Goal: Information Seeking & Learning: Check status

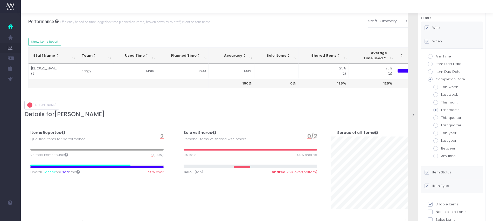
scroll to position [65, 0]
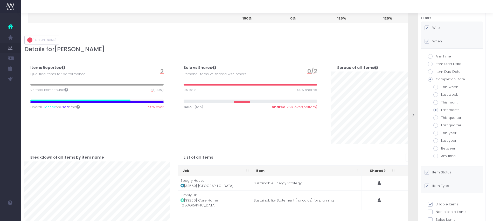
click at [435, 27] on label "Who" at bounding box center [432, 27] width 15 height 5
click at [435, 27] on input "Who" at bounding box center [434, 26] width 3 height 3
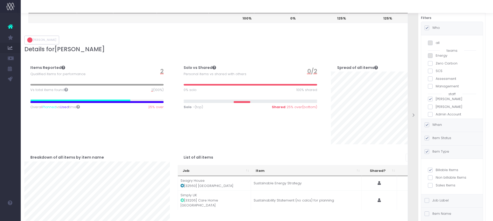
click at [432, 97] on span at bounding box center [430, 99] width 5 height 5
click at [436, 96] on input "[PERSON_NAME]" at bounding box center [437, 97] width 3 height 3
checkbox input "false"
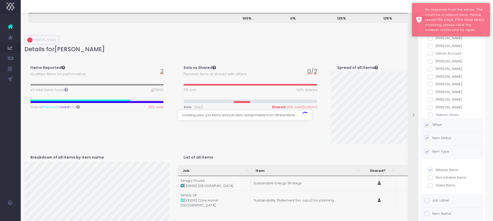
scroll to position [61, 0]
click at [431, 76] on span at bounding box center [430, 76] width 5 height 5
click at [436, 76] on input "[PERSON_NAME]" at bounding box center [437, 75] width 3 height 3
checkbox input "true"
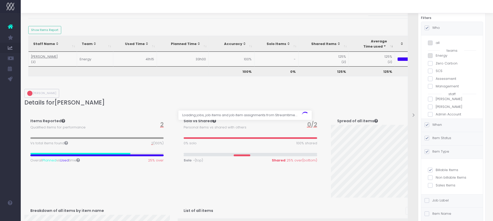
scroll to position [11, 0]
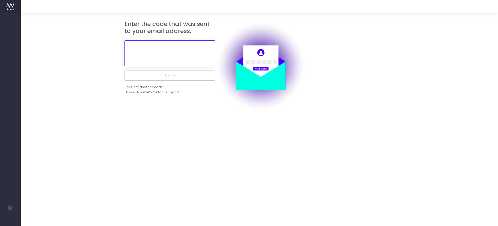
click at [166, 53] on input "text" at bounding box center [170, 53] width 91 height 26
click at [159, 51] on input "text" at bounding box center [170, 53] width 91 height 26
paste input "330502"
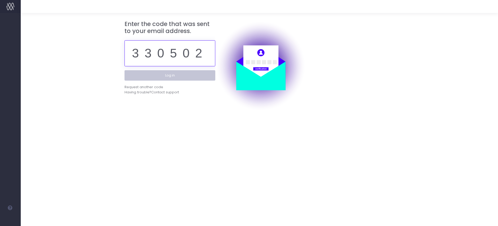
type input "330502"
click at [170, 78] on button "Log in" at bounding box center [170, 75] width 91 height 10
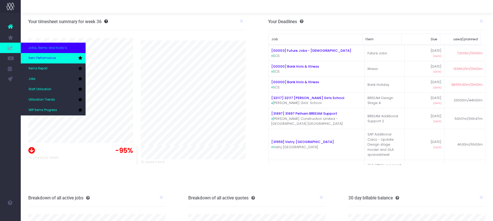
click at [31, 58] on span "Item Performance" at bounding box center [42, 58] width 27 height 5
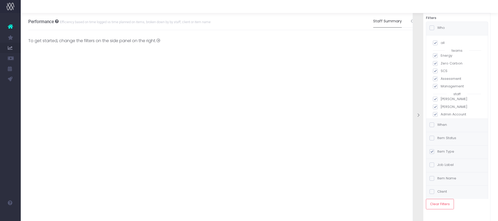
click at [436, 44] on span at bounding box center [435, 42] width 5 height 5
click at [441, 44] on input "all" at bounding box center [442, 41] width 3 height 3
checkbox input "false"
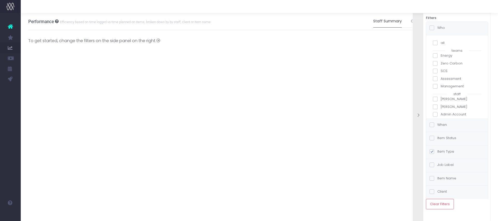
checkbox input "false"
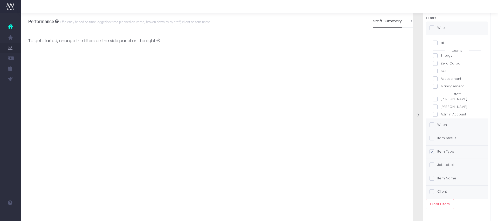
checkbox input "false"
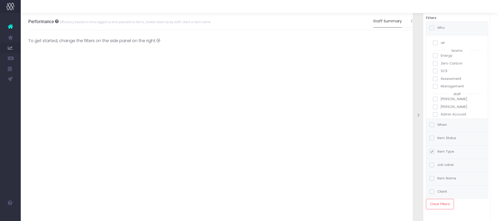
checkbox input "false"
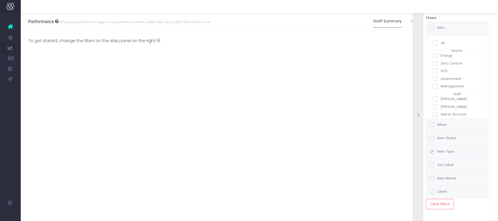
checkbox input "false"
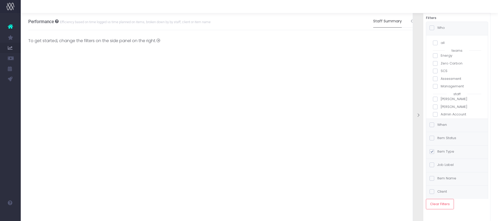
checkbox input "false"
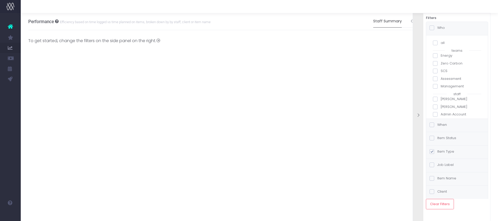
checkbox input "false"
click at [454, 101] on label "[PERSON_NAME]" at bounding box center [457, 100] width 48 height 5
click at [444, 101] on input "[PERSON_NAME]" at bounding box center [442, 99] width 3 height 3
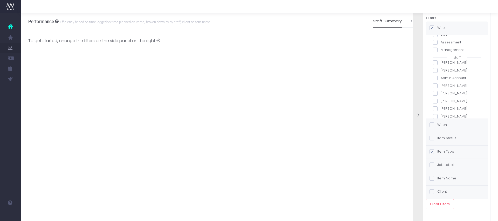
checkbox input "true"
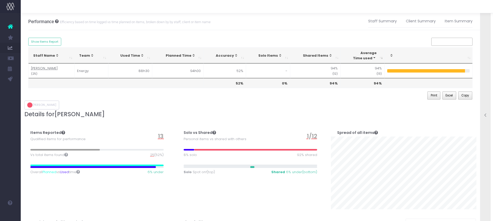
click at [486, 114] on icon at bounding box center [486, 115] width 4 height 4
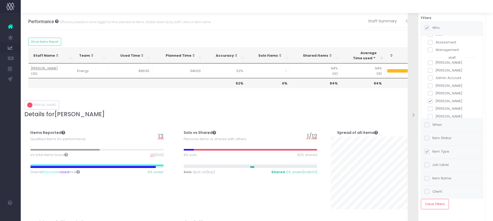
click at [441, 138] on label "Item Status" at bounding box center [438, 137] width 27 height 5
click at [436, 138] on input "Item Status" at bounding box center [434, 136] width 3 height 3
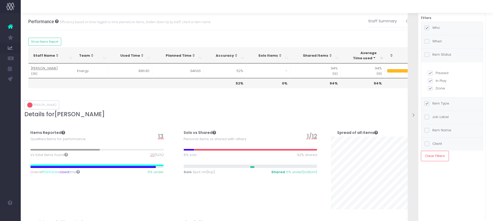
click at [437, 44] on div "When" at bounding box center [433, 42] width 17 height 6
click at [445, 56] on label "Any Time" at bounding box center [452, 56] width 48 height 5
click at [439, 56] on input "Any Time" at bounding box center [437, 55] width 3 height 3
radio input "true"
checkbox input "true"
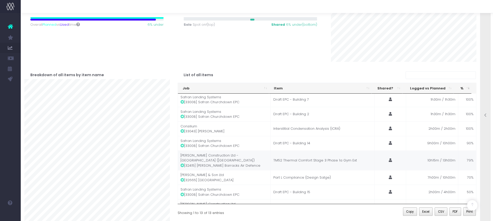
scroll to position [66, 0]
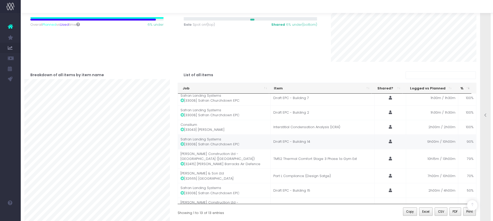
click at [183, 144] on icon at bounding box center [183, 144] width 4 height 4
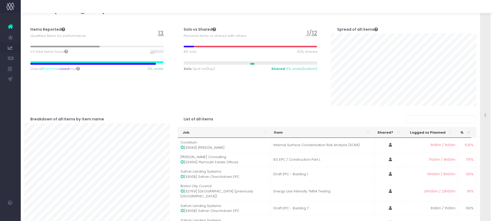
scroll to position [0, 0]
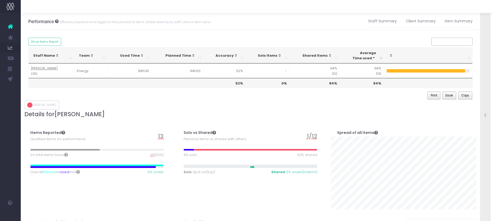
click at [486, 114] on icon at bounding box center [486, 115] width 4 height 4
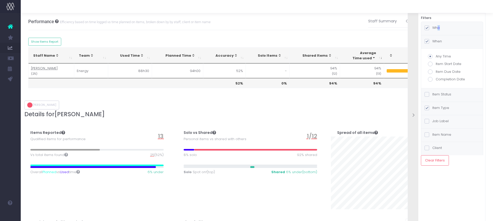
click at [437, 28] on label "Who" at bounding box center [432, 27] width 15 height 5
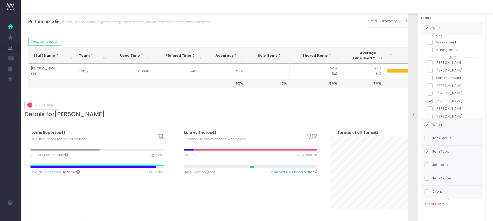
click at [430, 102] on span at bounding box center [430, 101] width 5 height 5
click at [436, 102] on input "[PERSON_NAME]" at bounding box center [437, 99] width 3 height 3
checkbox input "false"
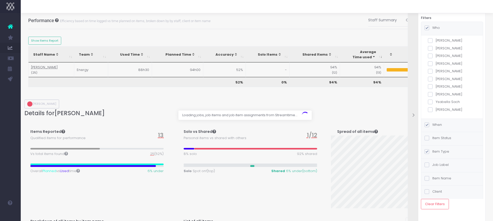
scroll to position [2, 0]
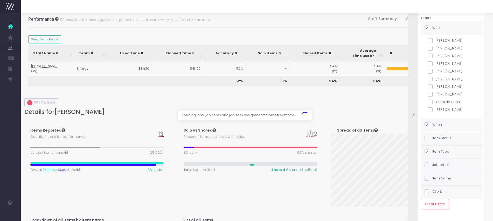
drag, startPoint x: 432, startPoint y: 110, endPoint x: 445, endPoint y: 113, distance: 13.3
click at [432, 110] on span at bounding box center [430, 109] width 5 height 5
click at [436, 110] on input "[PERSON_NAME]" at bounding box center [437, 108] width 3 height 3
checkbox input "true"
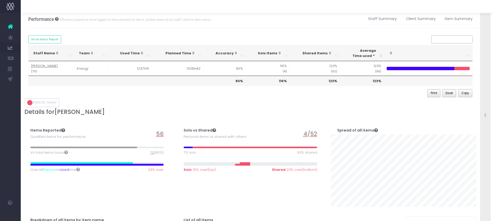
click at [485, 114] on icon at bounding box center [486, 115] width 4 height 4
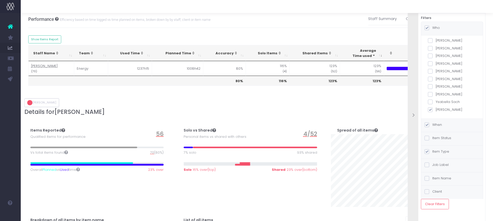
click at [444, 136] on label "Item Status" at bounding box center [438, 137] width 27 height 5
click at [436, 136] on input "Item Status" at bounding box center [434, 136] width 3 height 3
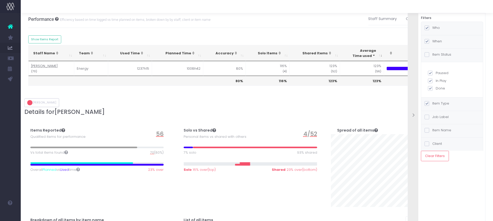
click at [441, 74] on label "Paused" at bounding box center [452, 72] width 48 height 5
click at [439, 74] on input "Paused" at bounding box center [437, 71] width 3 height 3
checkbox input "false"
checkbox input "true"
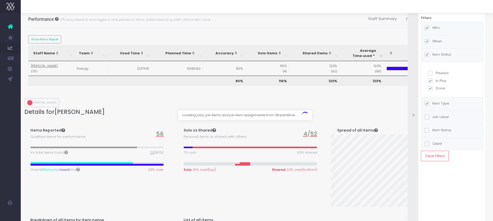
click at [440, 81] on label "In Play" at bounding box center [452, 80] width 48 height 5
click at [439, 81] on input "In Play" at bounding box center [437, 79] width 3 height 3
checkbox input "false"
click at [436, 39] on label "When" at bounding box center [433, 41] width 17 height 5
click at [436, 39] on input "When" at bounding box center [434, 40] width 3 height 3
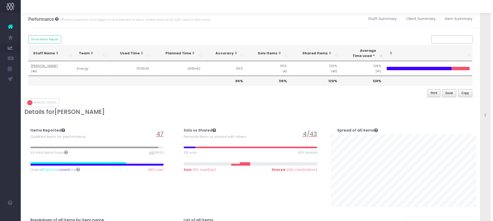
click at [486, 118] on div at bounding box center [486, 115] width 10 height 5
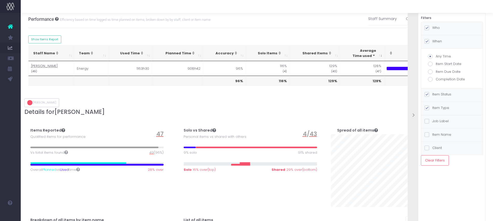
click at [452, 80] on label "Completion Date" at bounding box center [452, 79] width 48 height 5
click at [439, 80] on input "Completion Date" at bounding box center [437, 78] width 3 height 3
radio input "true"
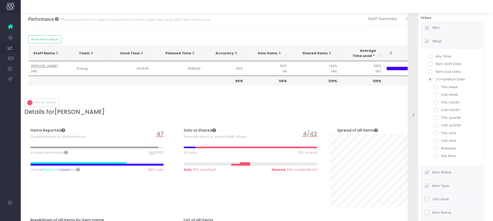
click at [451, 109] on label "Last month" at bounding box center [452, 109] width 37 height 5
click at [445, 109] on input "Last month" at bounding box center [443, 108] width 3 height 3
radio input "true"
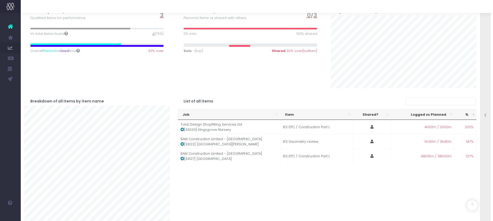
scroll to position [132, 0]
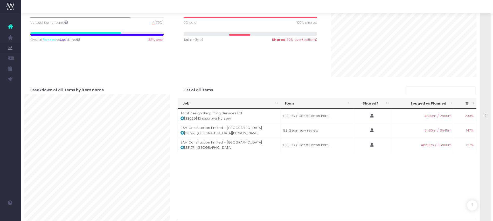
click at [485, 116] on icon at bounding box center [486, 115] width 4 height 4
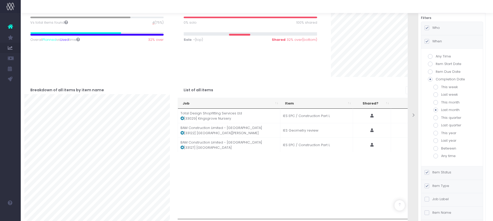
click at [449, 171] on label "Item Status" at bounding box center [438, 172] width 27 height 5
click at [436, 171] on input "Item Status" at bounding box center [434, 171] width 3 height 3
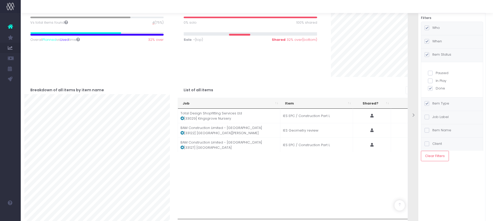
click at [433, 86] on label "Done" at bounding box center [452, 88] width 48 height 5
click at [436, 86] on input "Done" at bounding box center [437, 87] width 3 height 3
checkbox input "false"
checkbox input "true"
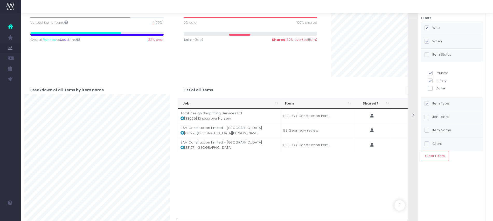
checkbox input "true"
click at [431, 80] on span at bounding box center [430, 80] width 5 height 5
click at [436, 80] on input "In Play" at bounding box center [437, 79] width 3 height 3
checkbox input "false"
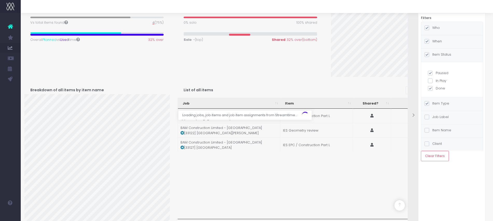
checkbox input "true"
drag, startPoint x: 430, startPoint y: 70, endPoint x: 432, endPoint y: 73, distance: 3.6
click at [431, 71] on span at bounding box center [430, 73] width 5 height 5
click at [436, 71] on input "Paused" at bounding box center [437, 71] width 3 height 3
checkbox input "false"
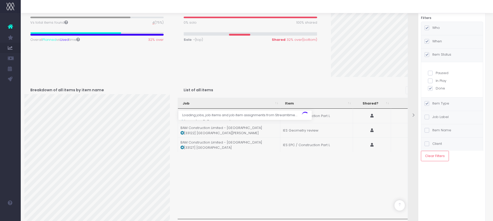
click at [434, 87] on label "Done" at bounding box center [452, 88] width 48 height 5
click at [436, 87] on input "Done" at bounding box center [437, 87] width 3 height 3
checkbox input "false"
checkbox input "true"
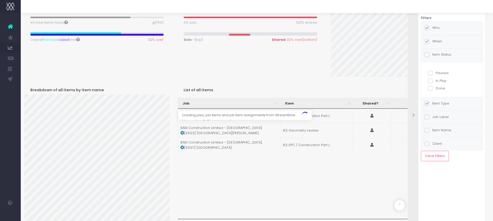
checkbox input "true"
click at [436, 87] on label "Done" at bounding box center [452, 88] width 48 height 5
click at [436, 87] on input "Done" at bounding box center [437, 87] width 3 height 3
checkbox input "false"
checkbox input "true"
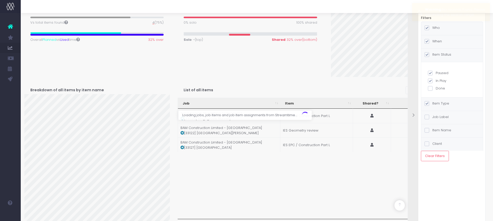
click at [435, 72] on label "Paused" at bounding box center [452, 72] width 48 height 5
click at [436, 72] on input "Paused" at bounding box center [437, 71] width 3 height 3
checkbox input "false"
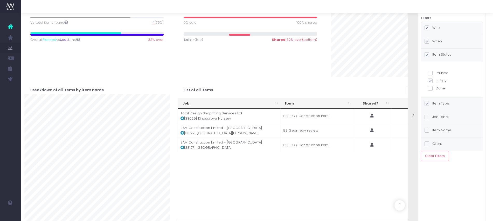
click at [439, 39] on label "When" at bounding box center [433, 41] width 17 height 5
click at [436, 39] on input "When" at bounding box center [434, 40] width 3 height 3
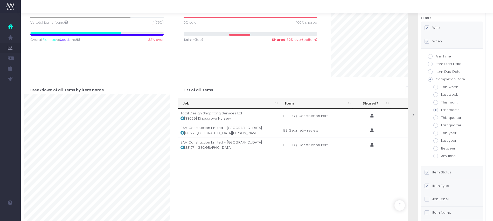
click at [441, 55] on label "Any Time" at bounding box center [452, 56] width 48 height 5
click at [439, 55] on input "Any Time" at bounding box center [437, 55] width 3 height 3
radio input "true"
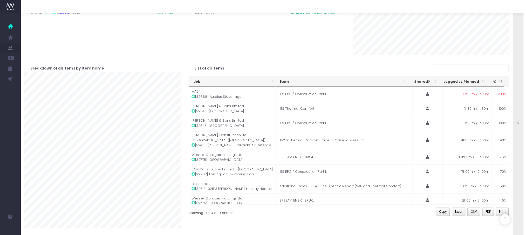
scroll to position [160, 0]
click at [311, 50] on div "Solo vs Shared Personal items vs shared with others 0 / 9 0% solo 100% shared S…" at bounding box center [267, 7] width 164 height 95
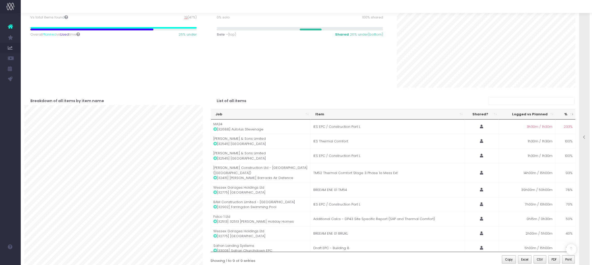
drag, startPoint x: 523, startPoint y: 0, endPoint x: 336, endPoint y: 70, distance: 199.8
click at [336, 70] on div "Solo vs Shared Personal items vs shared with others 0 / 9 0% solo 100% shared S…" at bounding box center [300, 35] width 186 height 106
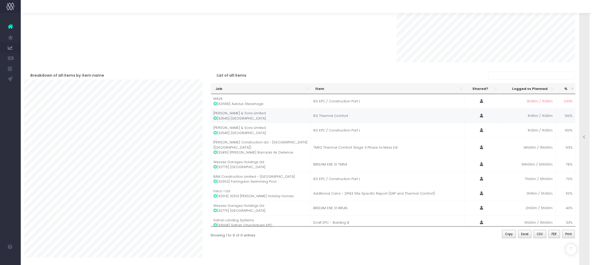
scroll to position [163, 0]
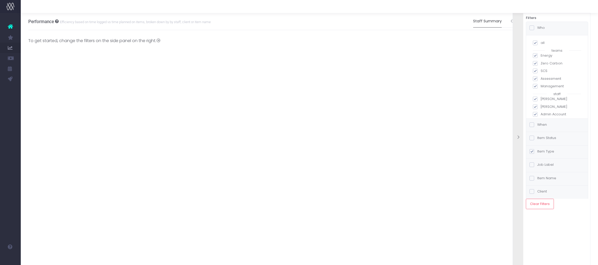
drag, startPoint x: 534, startPoint y: 41, endPoint x: 559, endPoint y: 74, distance: 41.1
click at [534, 41] on span at bounding box center [535, 42] width 5 height 5
click at [541, 41] on input "all" at bounding box center [542, 41] width 3 height 3
checkbox input "false"
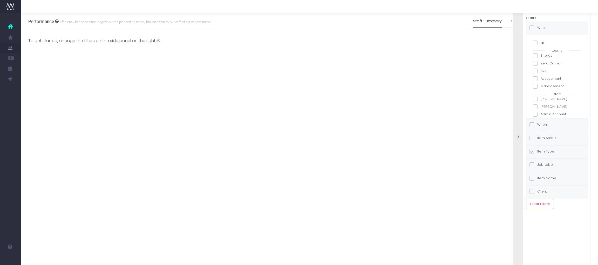
checkbox input "false"
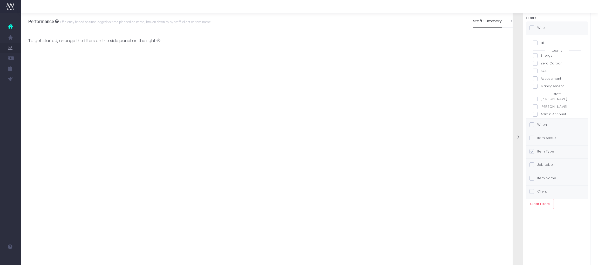
checkbox input "false"
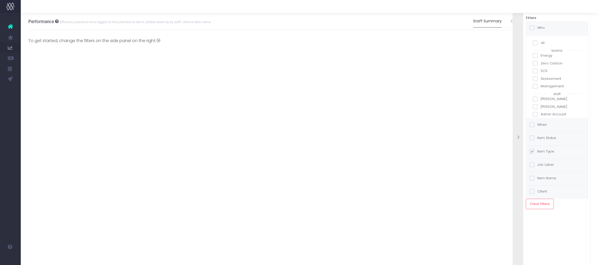
checkbox input "false"
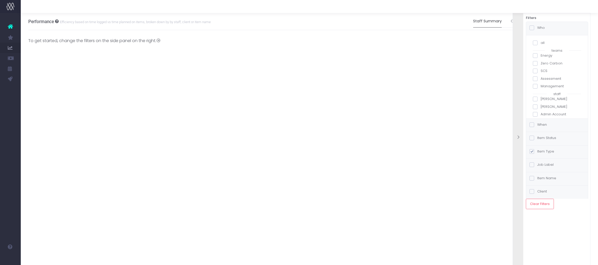
checkbox input "false"
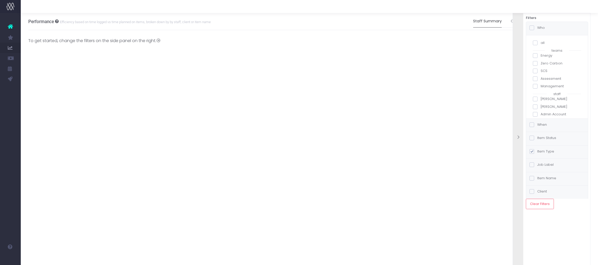
checkbox input "false"
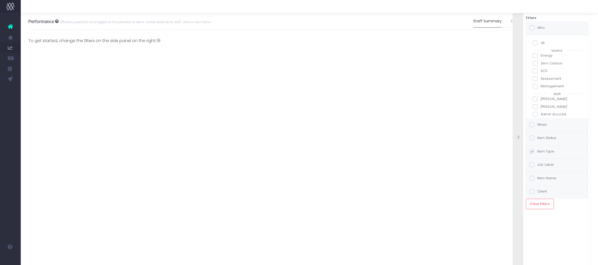
checkbox input "false"
click at [536, 110] on span at bounding box center [535, 109] width 5 height 5
click at [541, 110] on input "[PERSON_NAME]" at bounding box center [542, 108] width 3 height 3
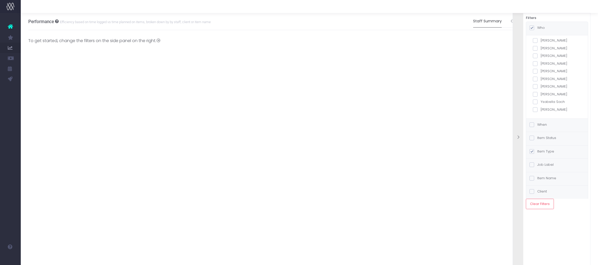
checkbox input "true"
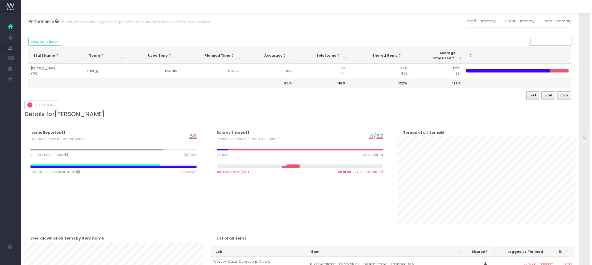
click at [584, 137] on icon at bounding box center [585, 137] width 4 height 4
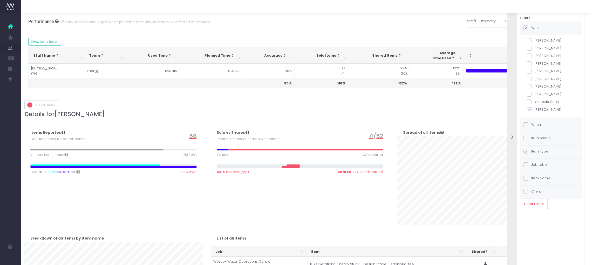
click at [540, 135] on div "Item Status" at bounding box center [551, 138] width 62 height 13
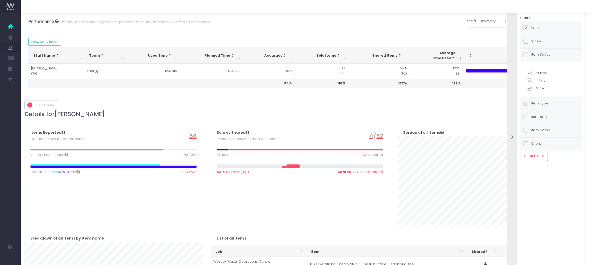
click at [538, 74] on label "Paused" at bounding box center [551, 72] width 48 height 5
click at [538, 74] on input "Paused" at bounding box center [536, 71] width 3 height 3
checkbox input "false"
checkbox input "true"
click at [541, 87] on label "Done" at bounding box center [551, 88] width 48 height 5
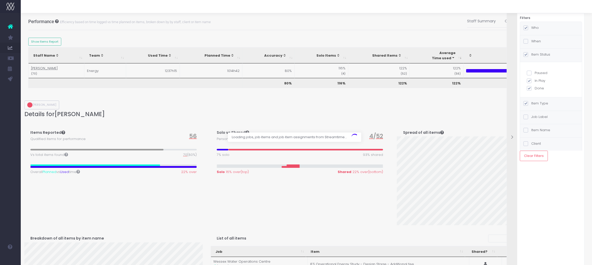
click at [538, 87] on input "Done" at bounding box center [536, 87] width 3 height 3
checkbox input "false"
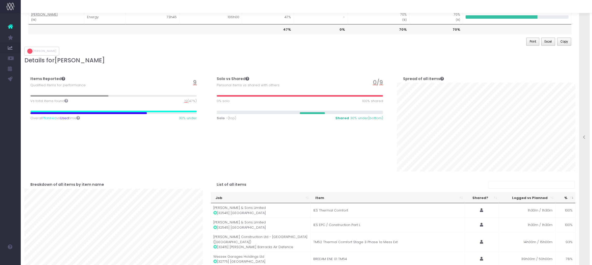
scroll to position [0, 0]
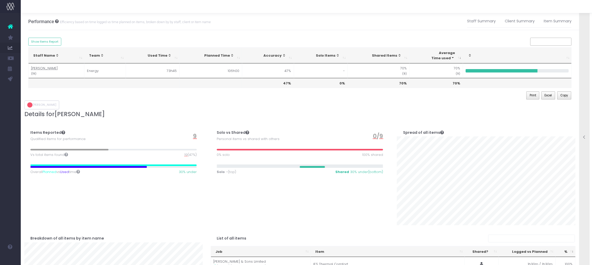
click at [583, 138] on icon at bounding box center [585, 137] width 4 height 4
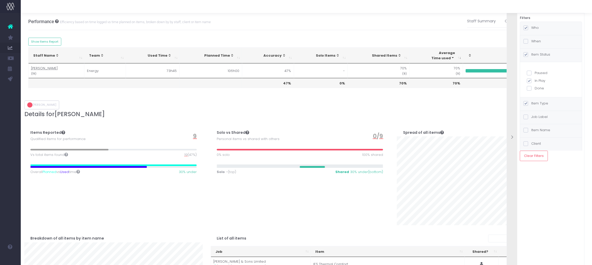
click at [535, 29] on label "Who" at bounding box center [531, 27] width 15 height 5
click at [535, 29] on input "Who" at bounding box center [532, 26] width 3 height 3
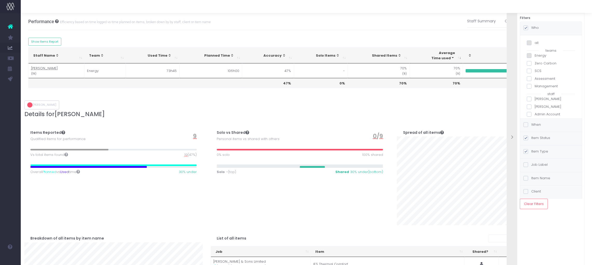
click at [530, 99] on span at bounding box center [529, 99] width 5 height 5
click at [535, 99] on input "[PERSON_NAME]" at bounding box center [536, 97] width 3 height 3
checkbox input "true"
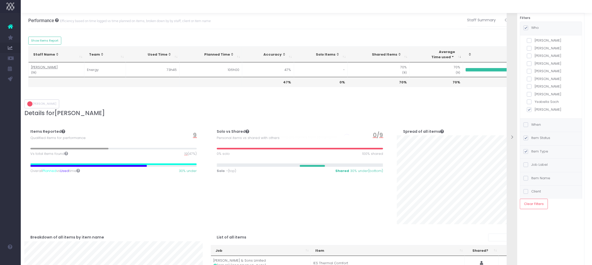
scroll to position [3, 0]
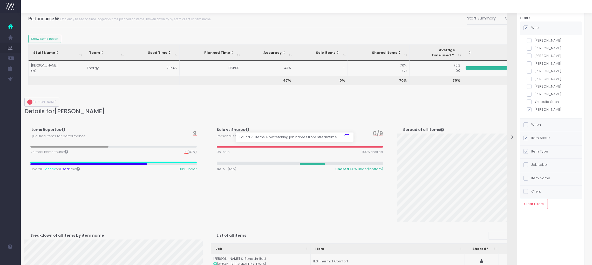
drag, startPoint x: 530, startPoint y: 112, endPoint x: 535, endPoint y: 112, distance: 4.4
click at [530, 112] on span at bounding box center [529, 109] width 5 height 5
click at [535, 110] on input "[PERSON_NAME]" at bounding box center [536, 108] width 3 height 3
checkbox input "false"
click at [543, 137] on label "Item Status" at bounding box center [537, 137] width 27 height 5
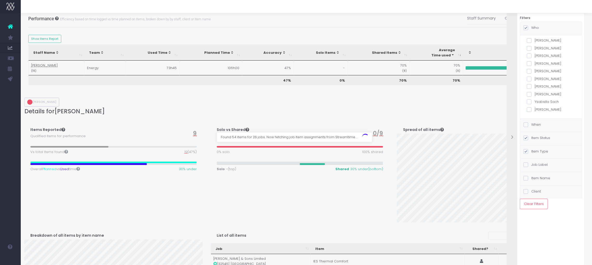
click at [535, 137] on input "Item Status" at bounding box center [532, 136] width 3 height 3
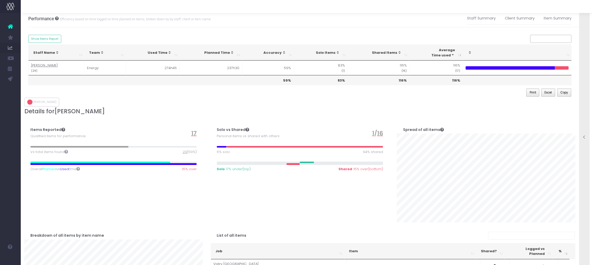
click at [583, 141] on div at bounding box center [584, 137] width 10 height 264
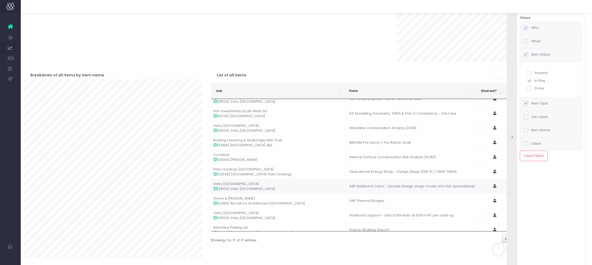
scroll to position [112, 0]
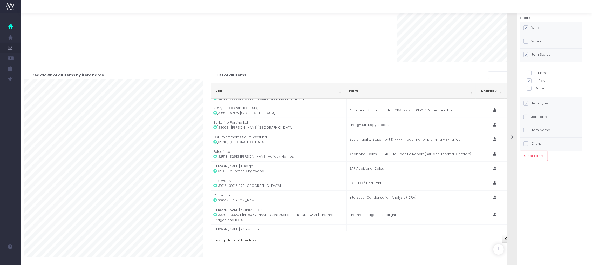
click at [513, 137] on icon at bounding box center [512, 137] width 4 height 4
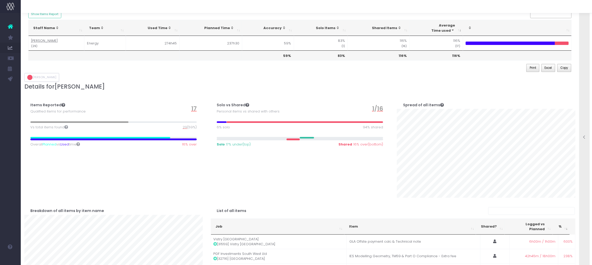
scroll to position [0, 0]
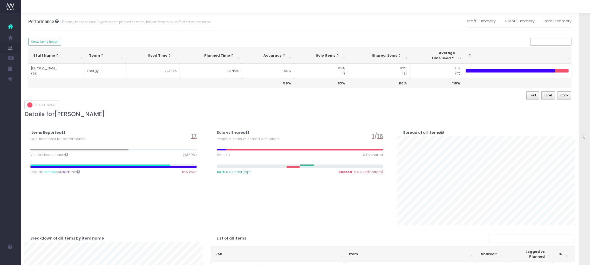
click at [584, 135] on icon at bounding box center [585, 137] width 4 height 4
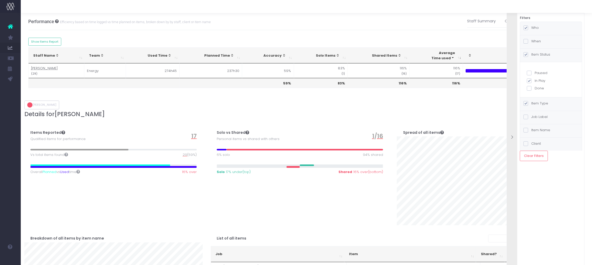
click at [510, 138] on icon at bounding box center [512, 137] width 4 height 4
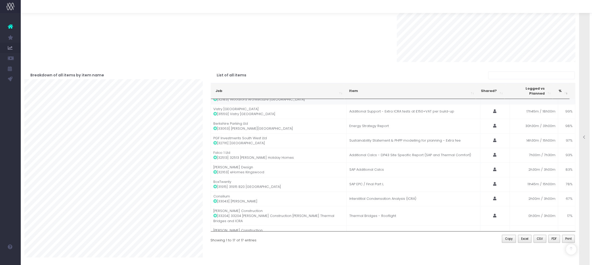
scroll to position [112, 0]
click at [583, 135] on icon at bounding box center [585, 137] width 4 height 4
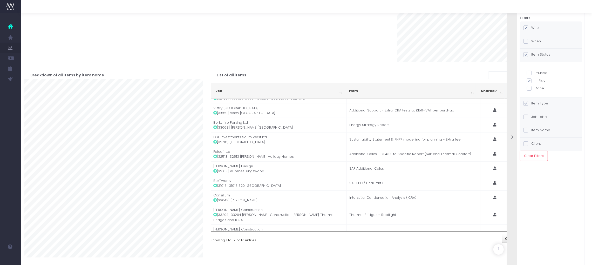
click at [527, 87] on span at bounding box center [529, 88] width 5 height 5
click at [535, 87] on input "Done" at bounding box center [536, 87] width 3 height 3
checkbox input "true"
drag, startPoint x: 530, startPoint y: 81, endPoint x: 533, endPoint y: 85, distance: 5.7
click at [530, 80] on span at bounding box center [529, 80] width 5 height 5
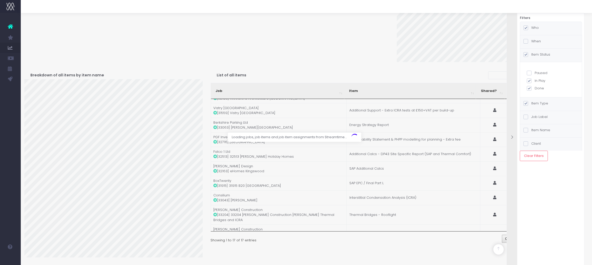
click at [535, 80] on input "In Play" at bounding box center [536, 79] width 3 height 3
checkbox input "false"
click at [535, 43] on label "When" at bounding box center [532, 41] width 17 height 5
click at [535, 42] on input "When" at bounding box center [532, 40] width 3 height 3
click at [538, 79] on label "Completion Date" at bounding box center [551, 79] width 48 height 5
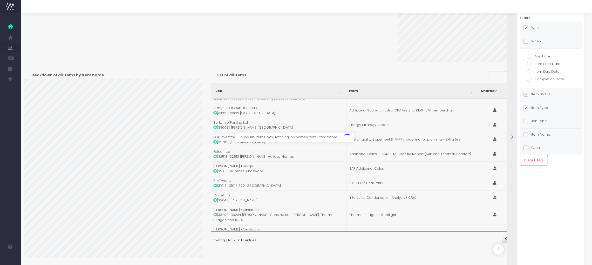
click at [538, 79] on input "Completion Date" at bounding box center [536, 78] width 3 height 3
radio input "true"
checkbox input "true"
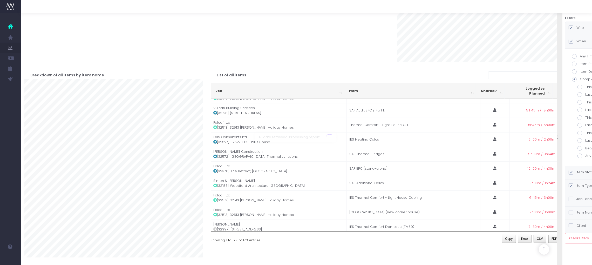
scroll to position [0, 0]
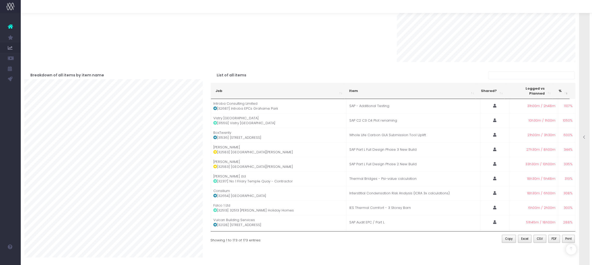
click at [584, 133] on div at bounding box center [584, 137] width 10 height 264
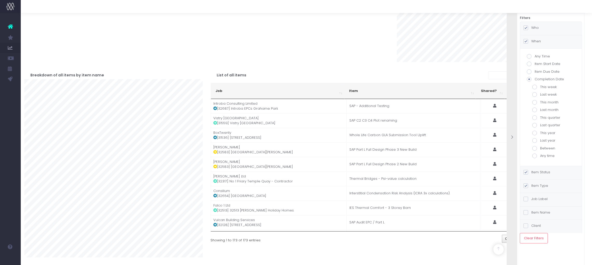
click at [553, 109] on label "Last month" at bounding box center [550, 109] width 37 height 5
click at [544, 109] on input "Last month" at bounding box center [541, 108] width 3 height 3
radio input "true"
